Goal: Task Accomplishment & Management: Complete application form

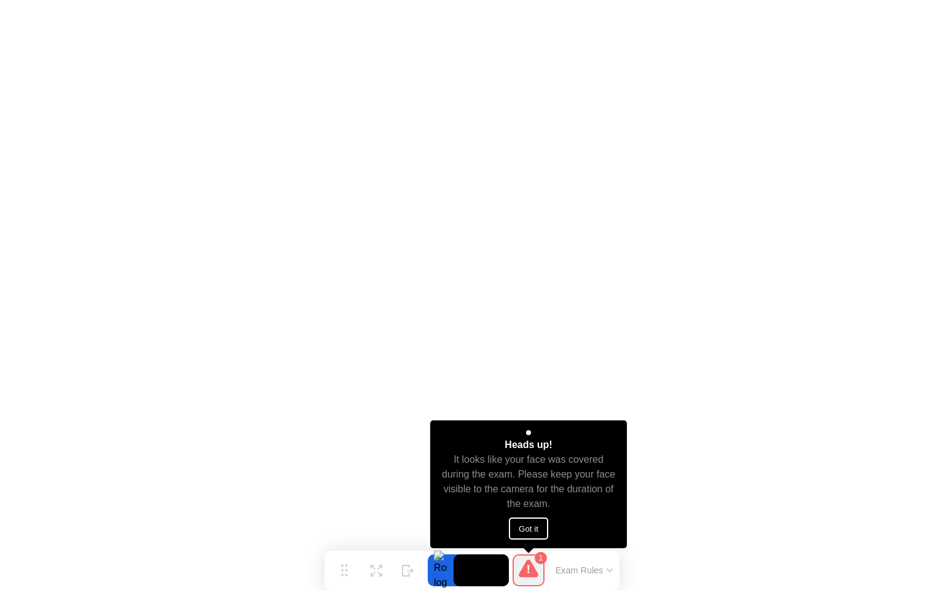
click at [535, 526] on button "Got it" at bounding box center [528, 529] width 39 height 22
click at [607, 569] on icon at bounding box center [609, 570] width 5 height 2
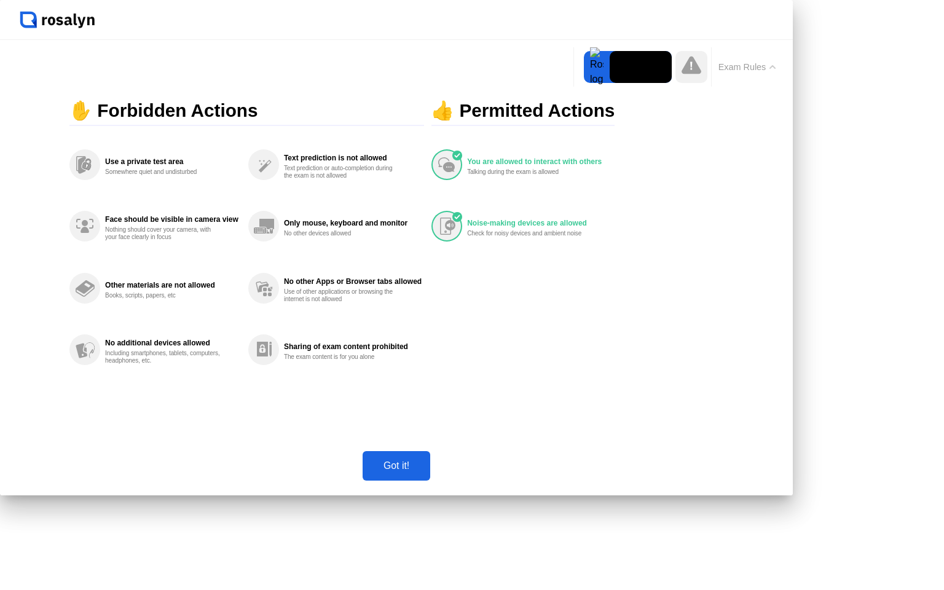
click at [427, 472] on div "Got it!" at bounding box center [396, 466] width 60 height 11
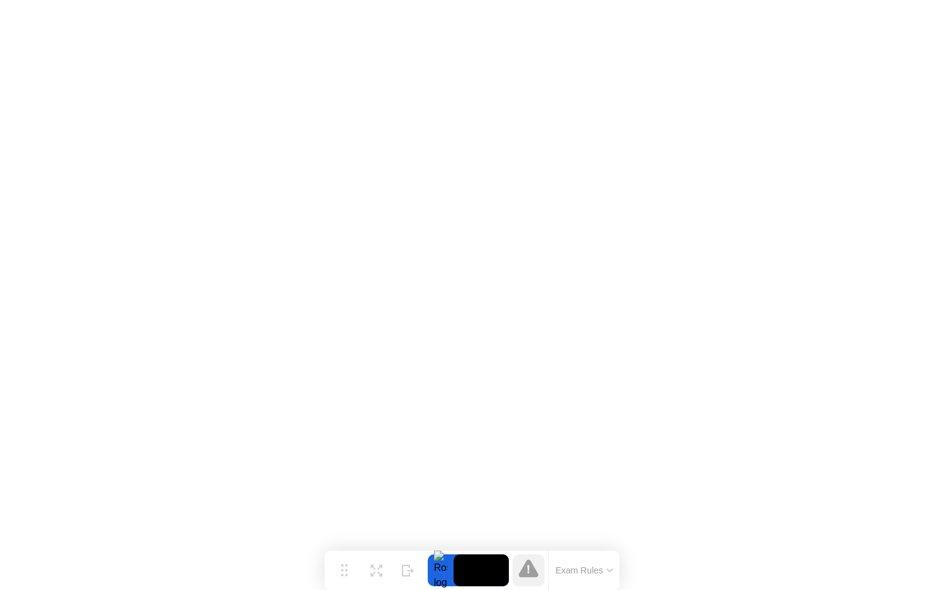
click at [575, 566] on button "Exam Rules" at bounding box center [584, 570] width 65 height 11
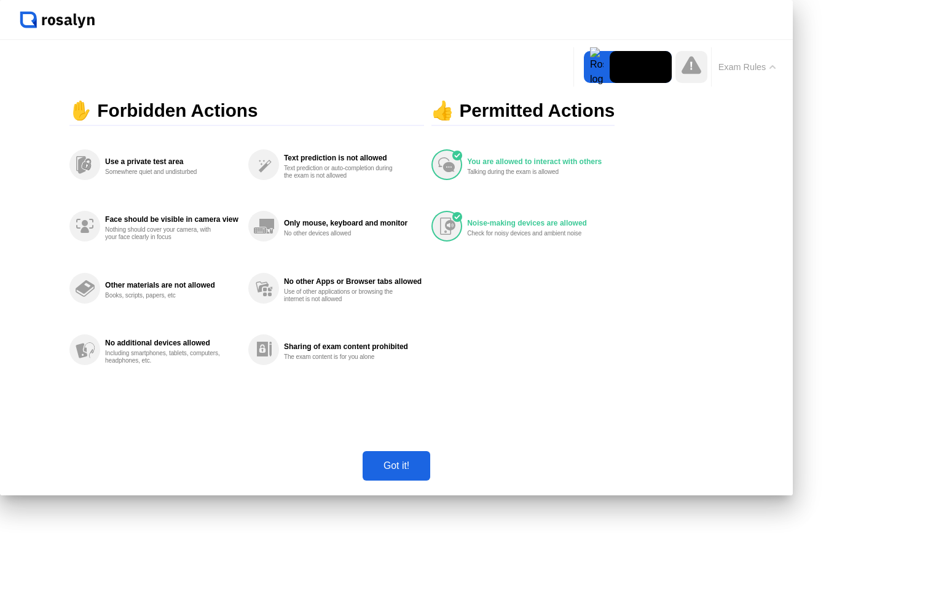
click at [742, 64] on button "Exam Rules" at bounding box center [747, 66] width 65 height 11
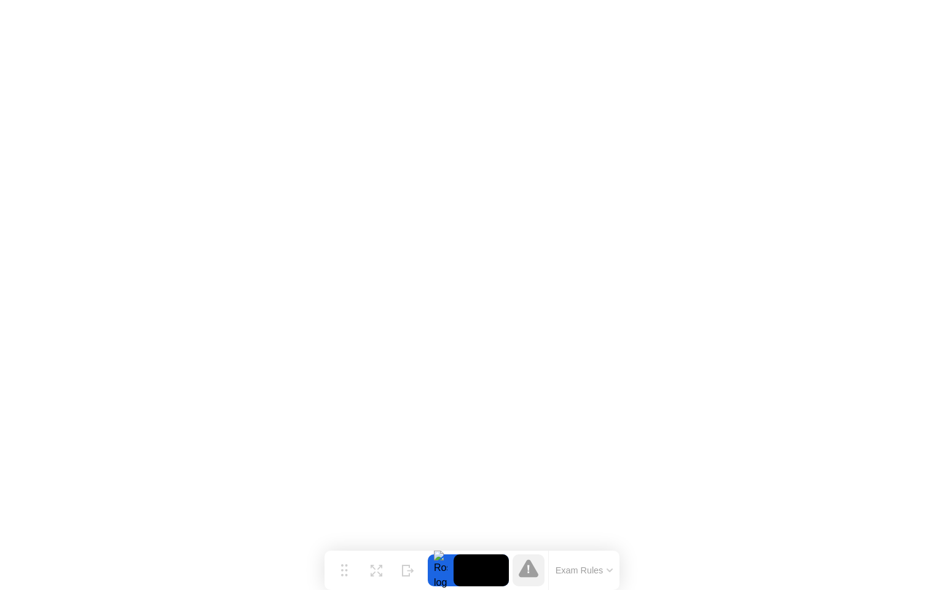
click at [578, 568] on button "Exam Rules" at bounding box center [584, 570] width 65 height 11
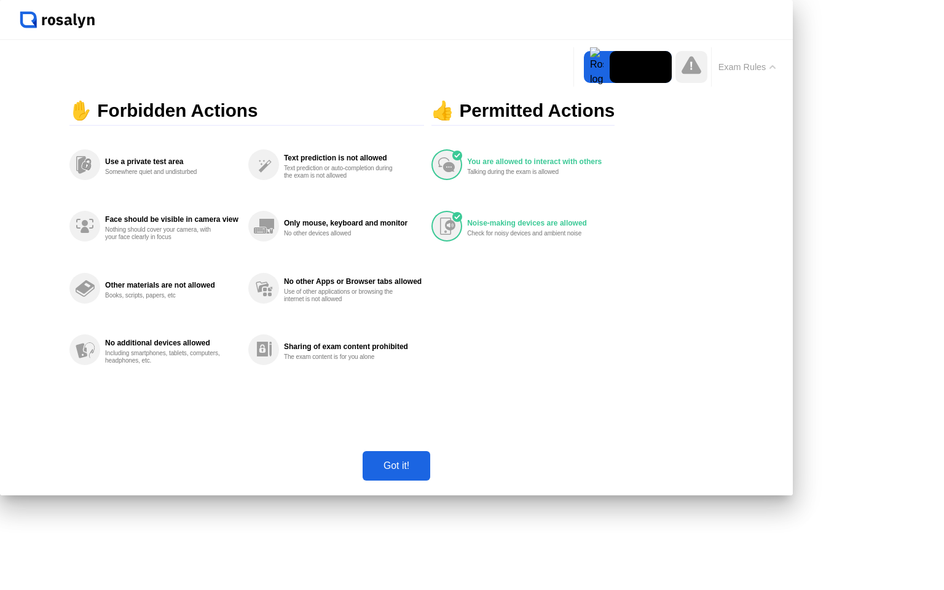
click at [427, 472] on div "Got it!" at bounding box center [396, 466] width 60 height 11
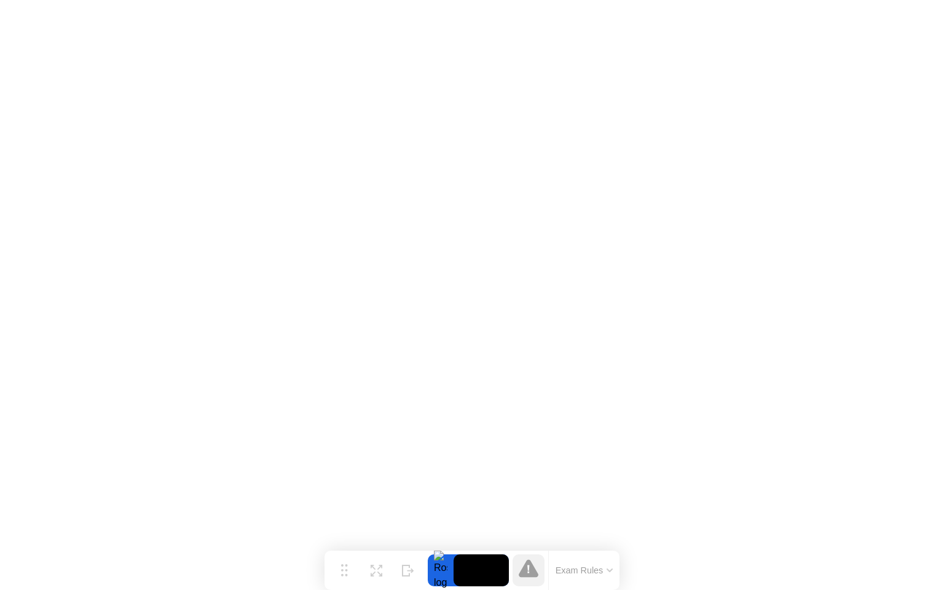
click at [440, 568] on div at bounding box center [441, 571] width 26 height 32
click at [568, 561] on div "Exam Rules" at bounding box center [583, 570] width 71 height 39
click at [529, 566] on icon at bounding box center [529, 570] width 2 height 8
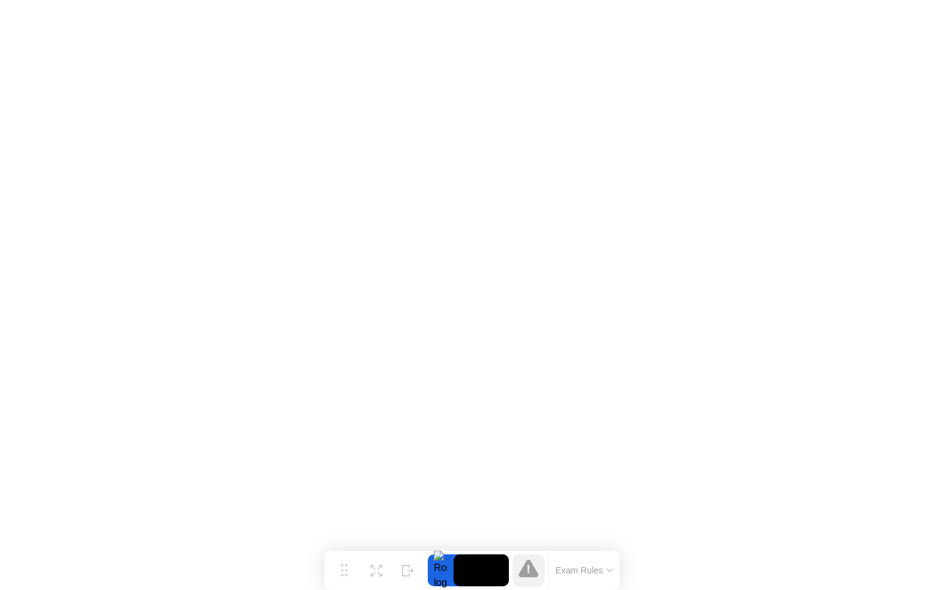
click at [561, 569] on button "Exam Rules" at bounding box center [584, 570] width 65 height 11
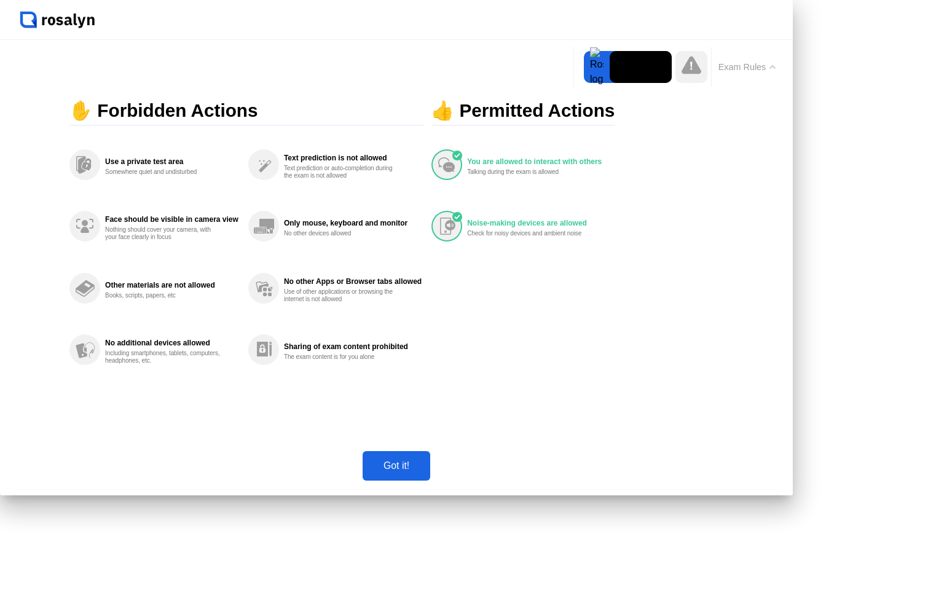
click at [427, 472] on div "Got it!" at bounding box center [396, 466] width 60 height 11
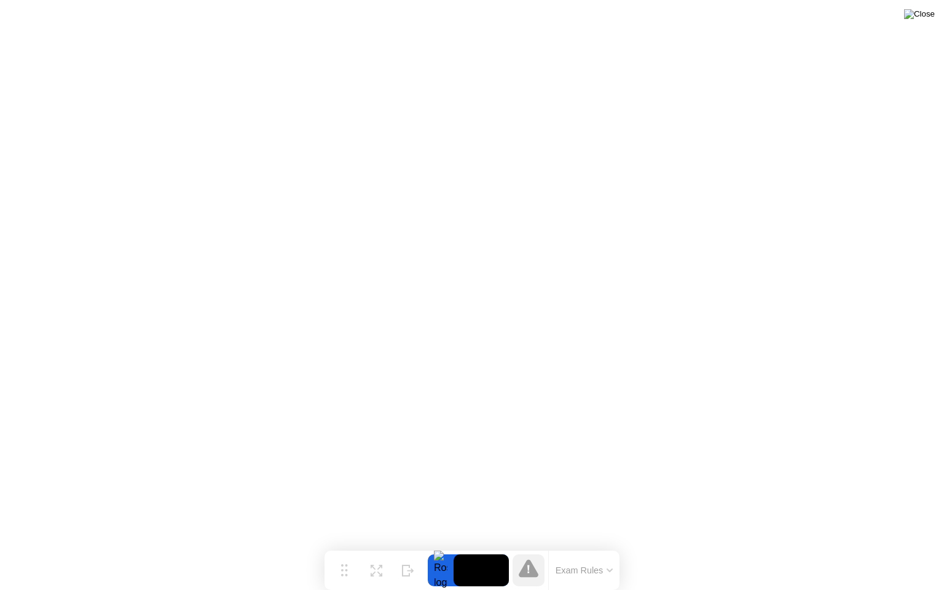
click at [924, 19] on img at bounding box center [919, 14] width 31 height 10
click at [580, 575] on button "Exam Rules" at bounding box center [584, 570] width 65 height 11
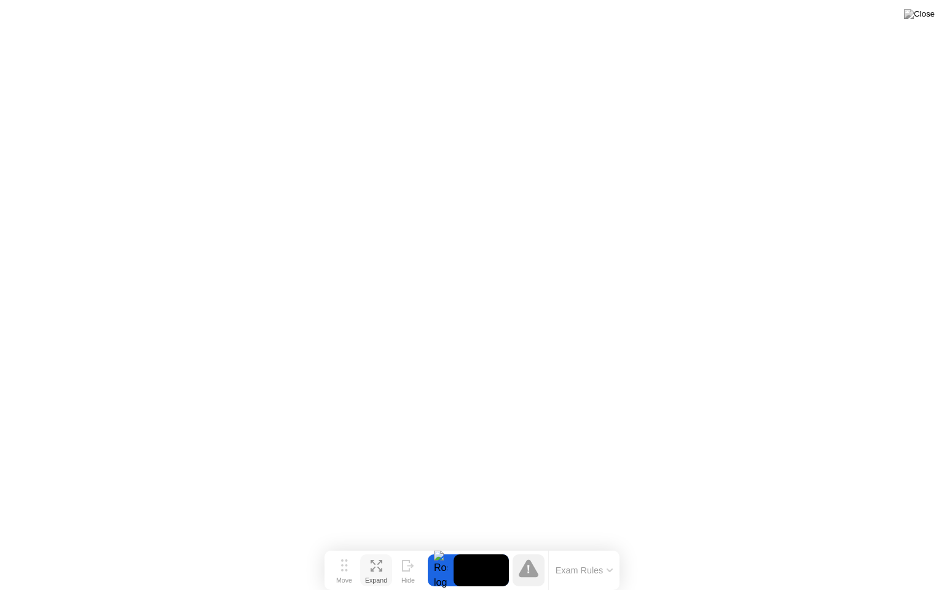
click at [373, 568] on icon at bounding box center [377, 566] width 12 height 12
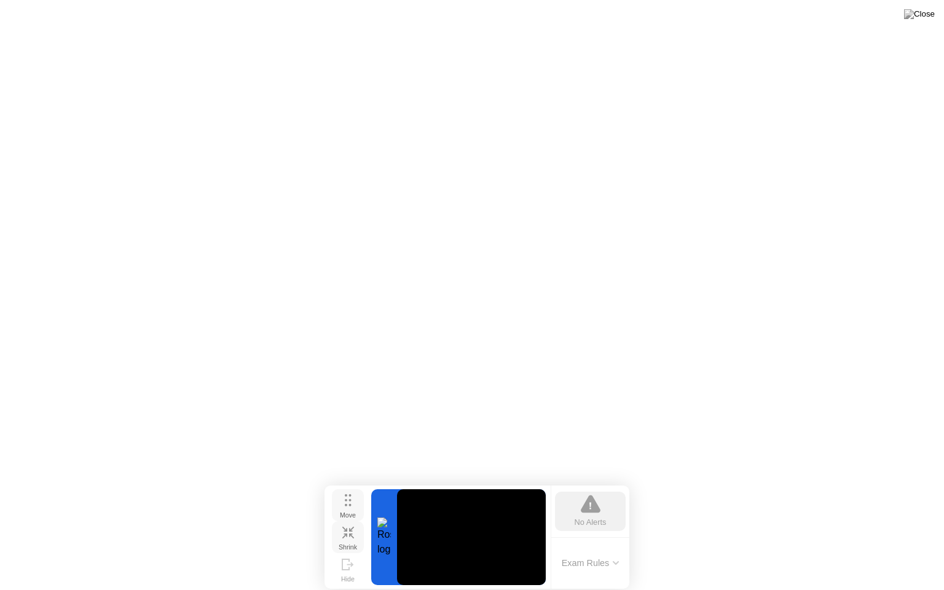
click at [349, 513] on div "Move" at bounding box center [348, 515] width 16 height 7
click at [353, 545] on div "Shrink" at bounding box center [348, 547] width 18 height 7
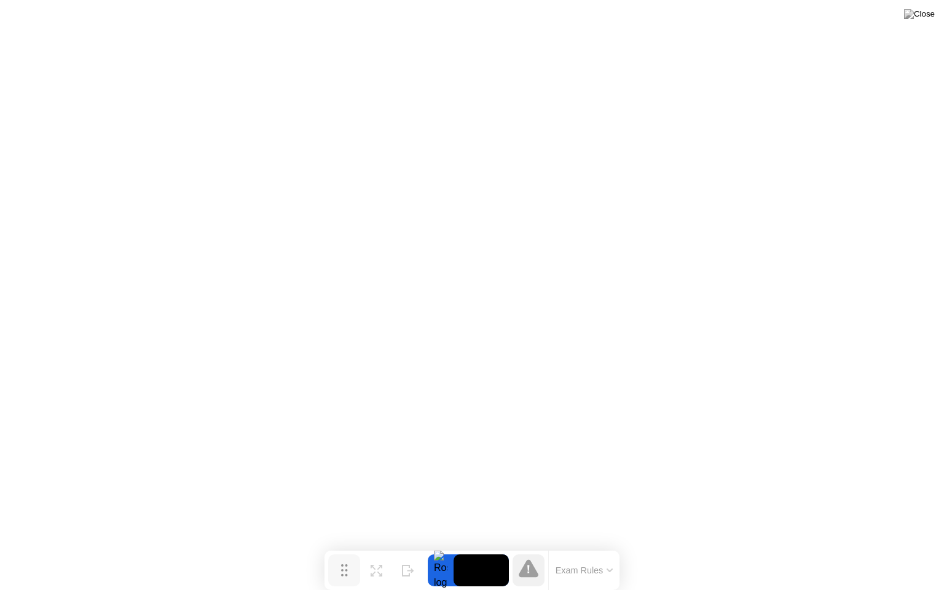
click at [354, 571] on button "Move" at bounding box center [344, 571] width 32 height 32
click at [929, 19] on img at bounding box center [919, 14] width 31 height 10
